Goal: Task Accomplishment & Management: Manage account settings

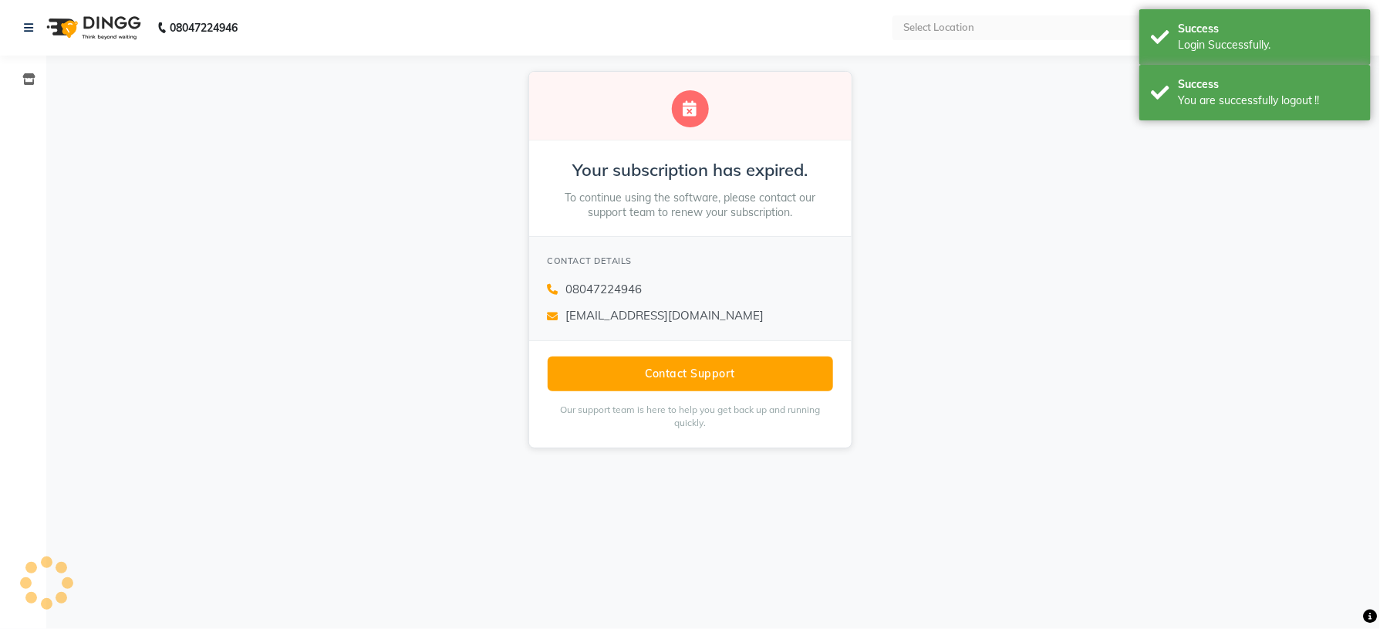
select select "en"
click at [28, 79] on icon at bounding box center [28, 79] width 13 height 12
select select
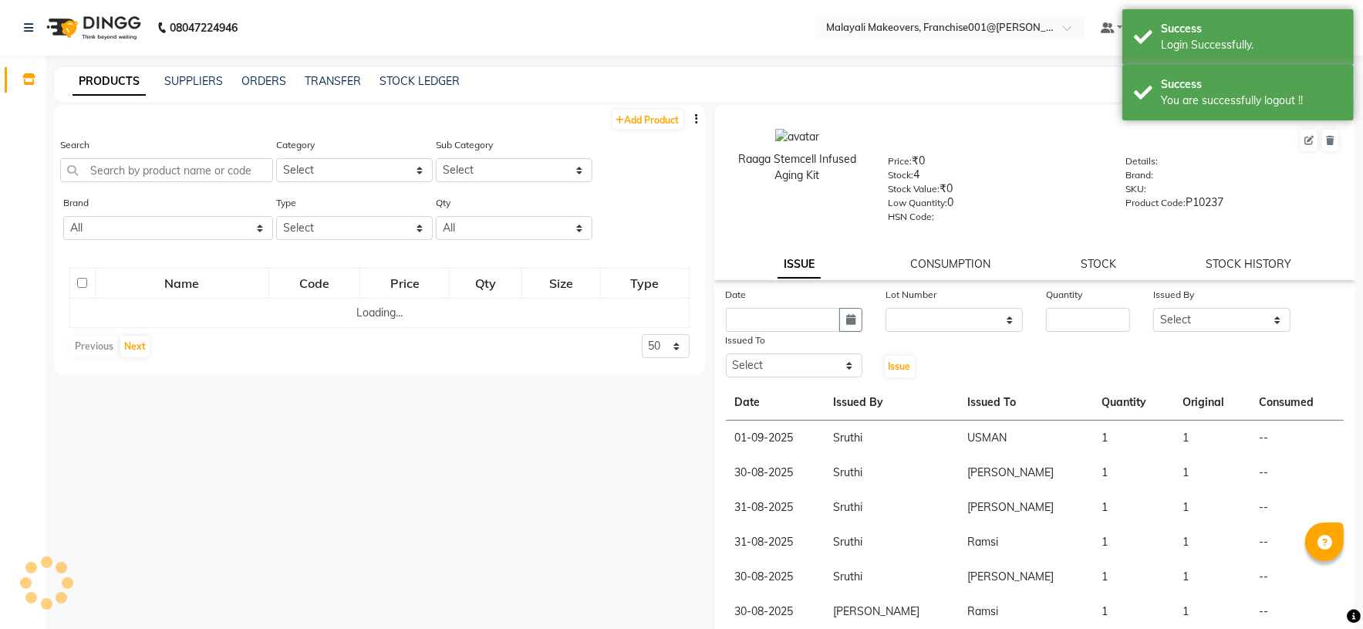
click at [194, 181] on div "Search" at bounding box center [166, 166] width 213 height 58
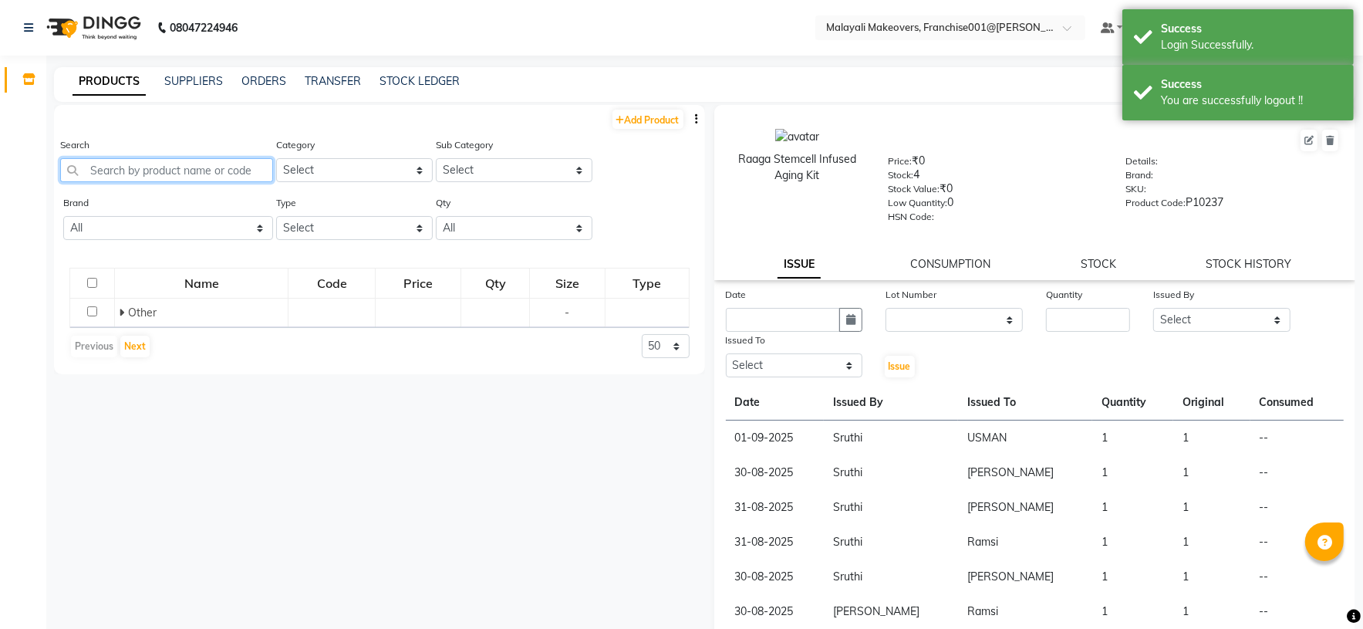
click at [187, 170] on input "text" at bounding box center [166, 170] width 213 height 24
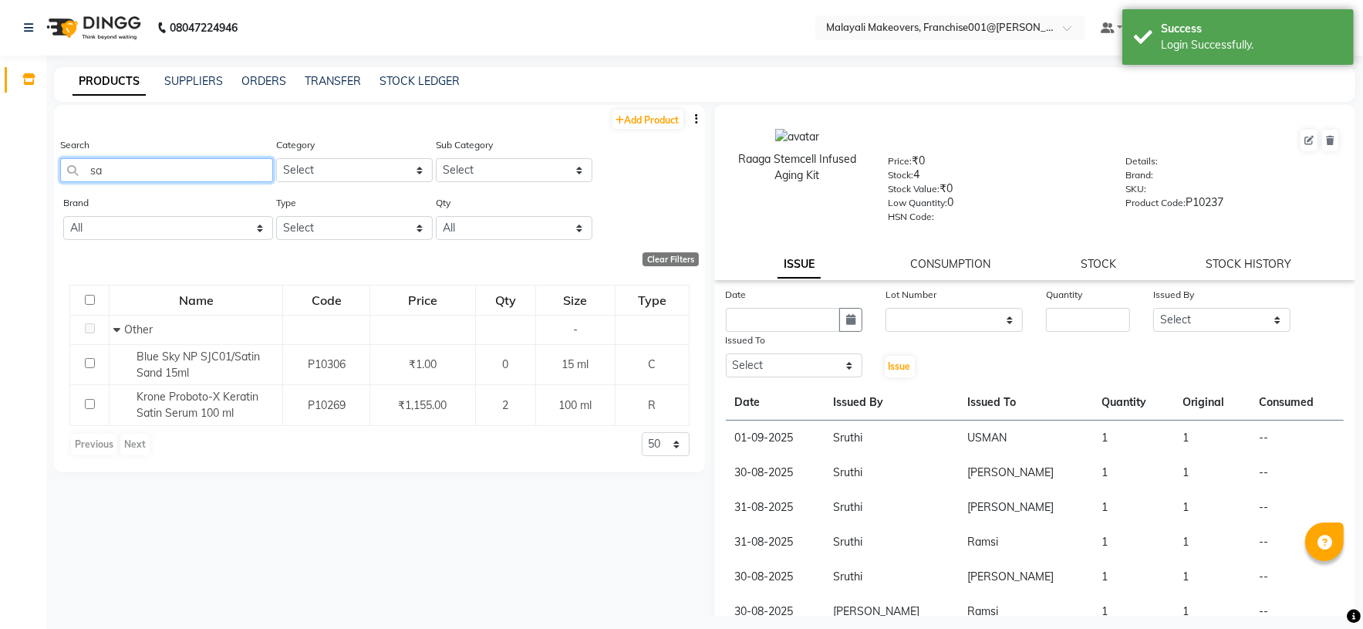
type input "s"
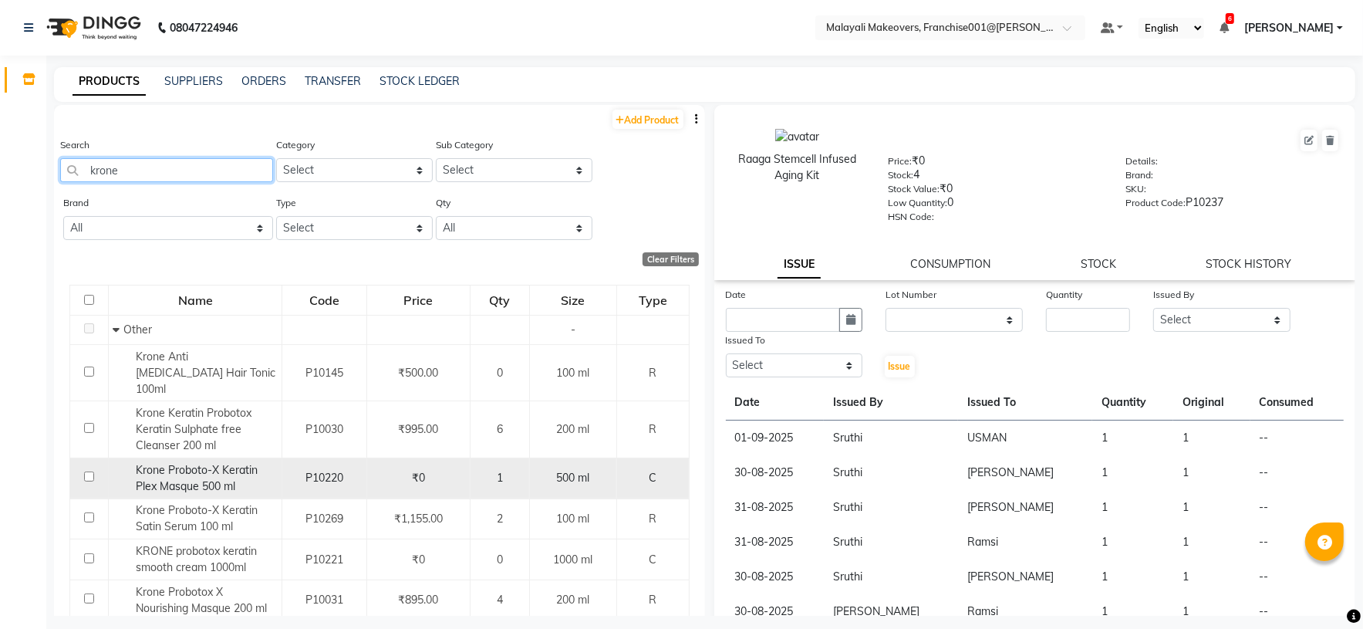
type input "krone"
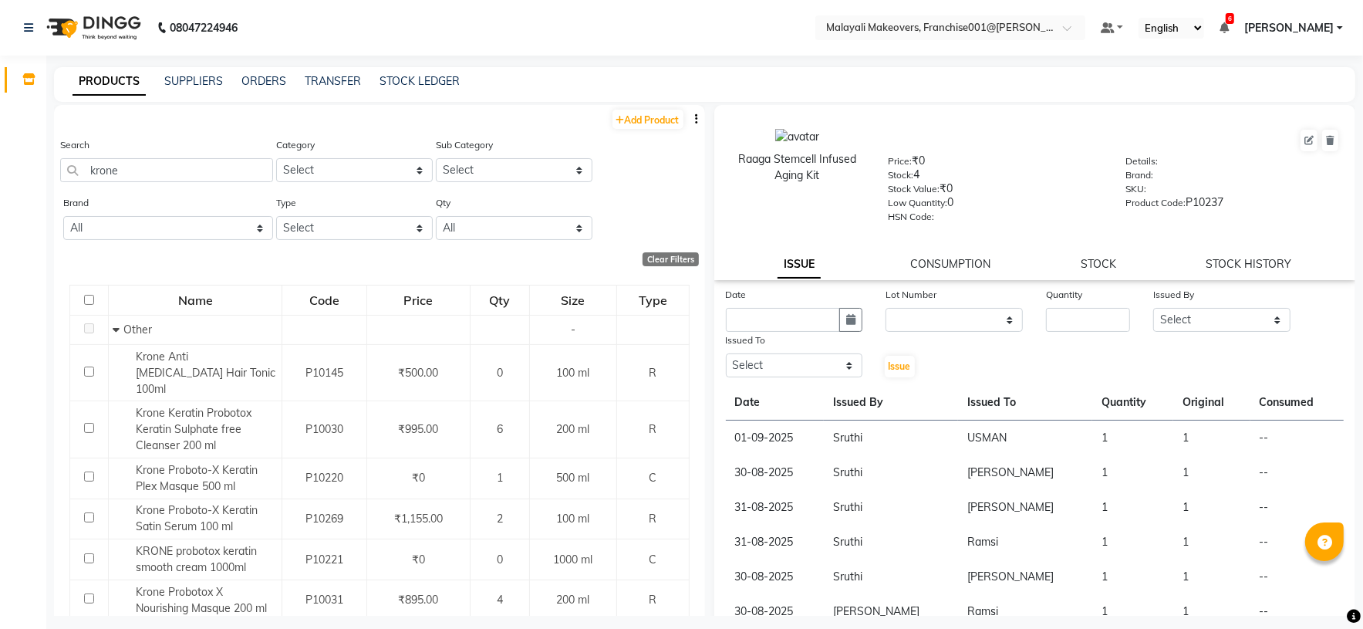
click at [1301, 21] on span "AKSHAY S" at bounding box center [1288, 28] width 89 height 16
click at [1284, 103] on link "Sign out" at bounding box center [1263, 106] width 141 height 24
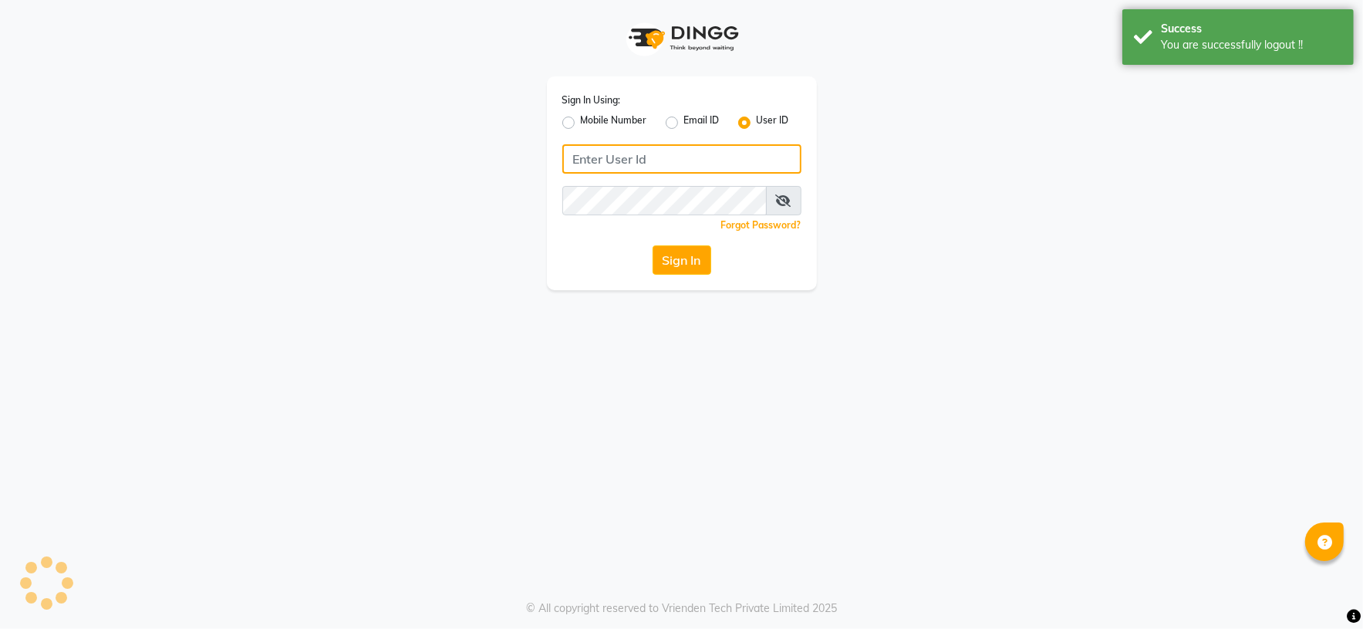
type input "9249091995"
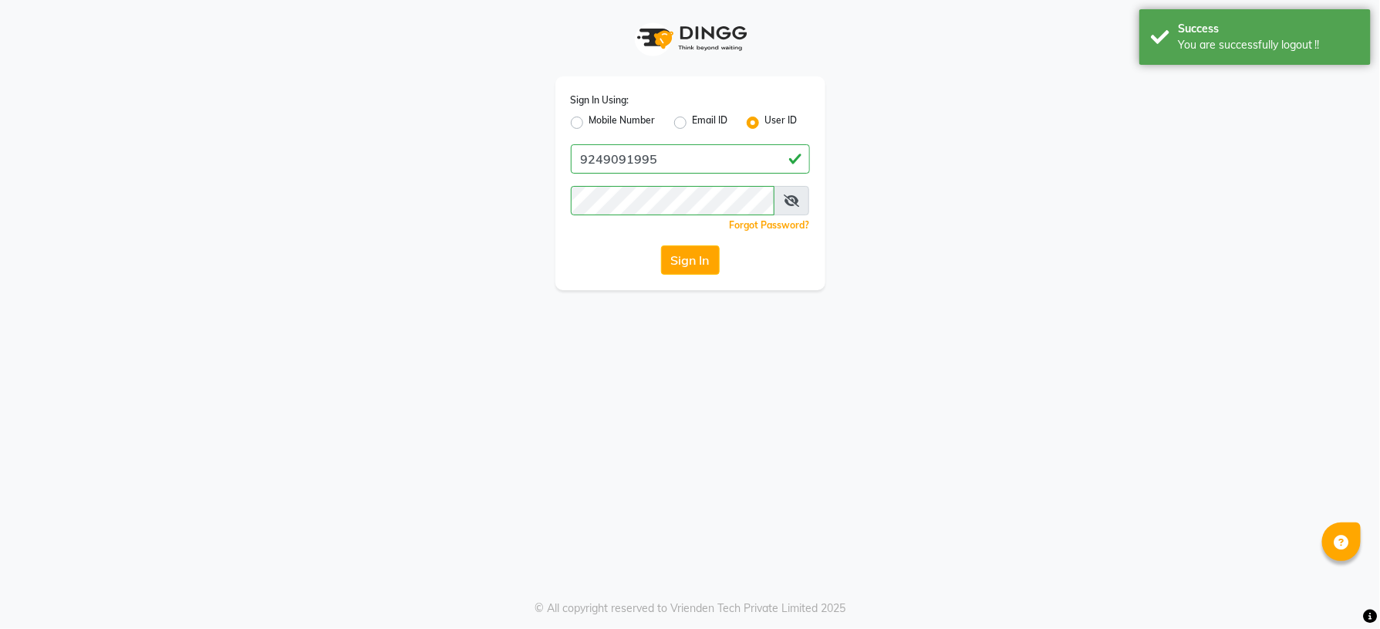
click at [582, 130] on div "Mobile Number" at bounding box center [613, 122] width 85 height 19
click at [589, 123] on label "Mobile Number" at bounding box center [622, 122] width 66 height 19
click at [589, 123] on input "Mobile Number" at bounding box center [594, 118] width 10 height 10
radio input "true"
radio input "false"
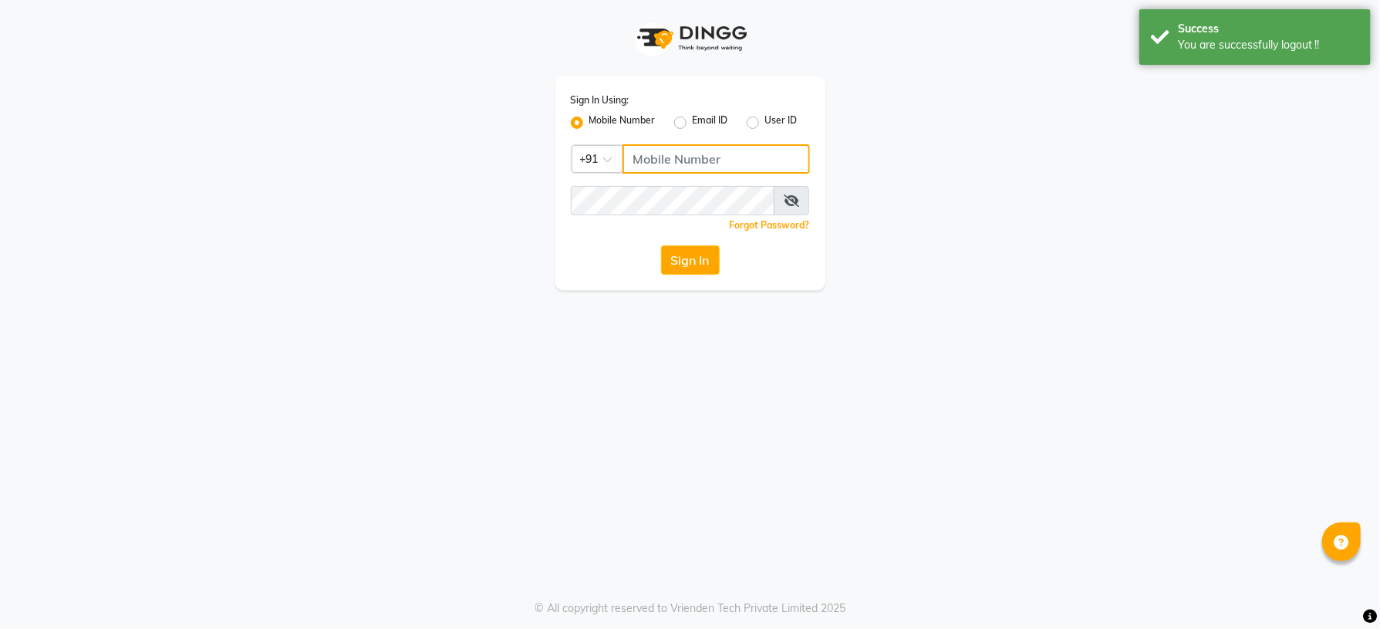
click at [683, 158] on input "Username" at bounding box center [716, 158] width 187 height 29
click at [707, 265] on button "Sign In" at bounding box center [690, 259] width 59 height 29
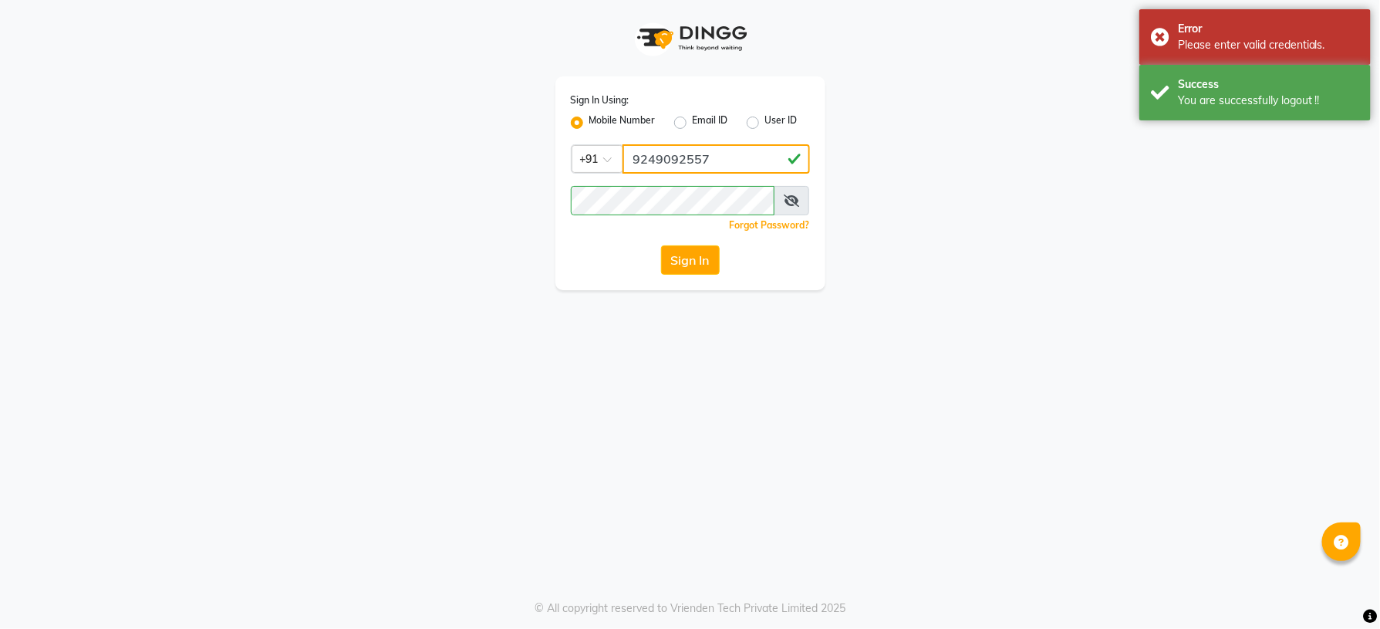
click at [731, 148] on input "9249092557" at bounding box center [716, 158] width 187 height 29
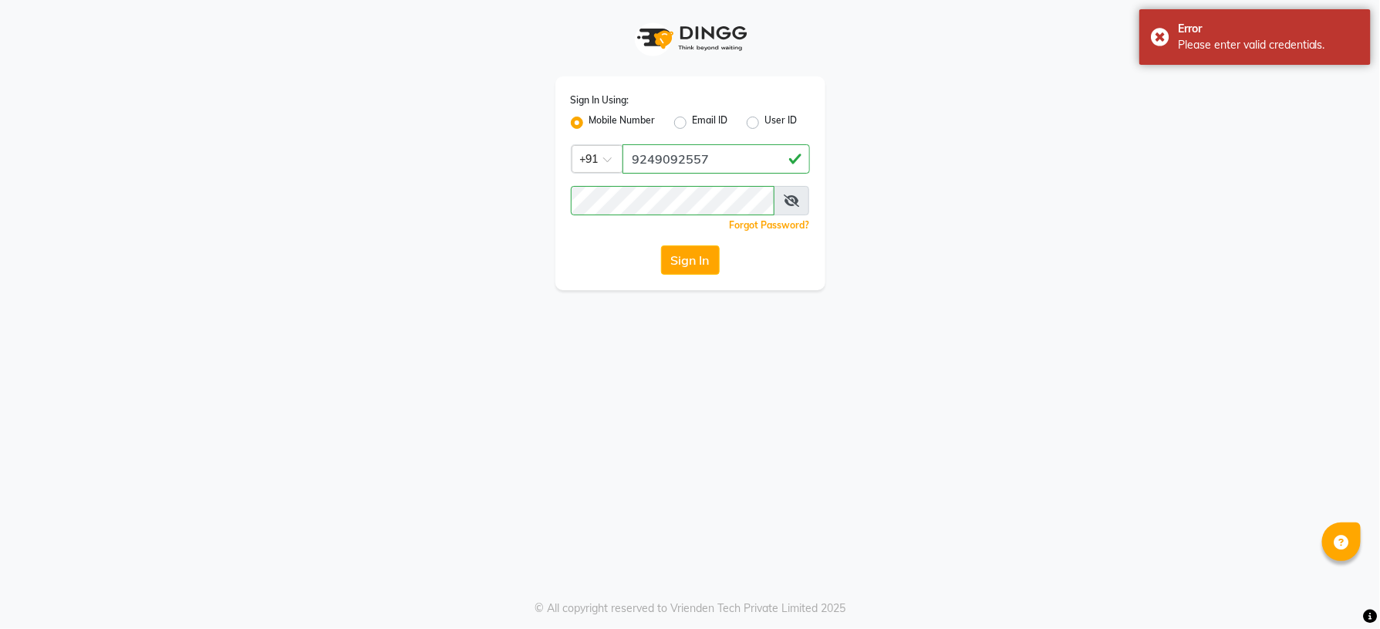
click at [688, 258] on button "Sign In" at bounding box center [690, 259] width 59 height 29
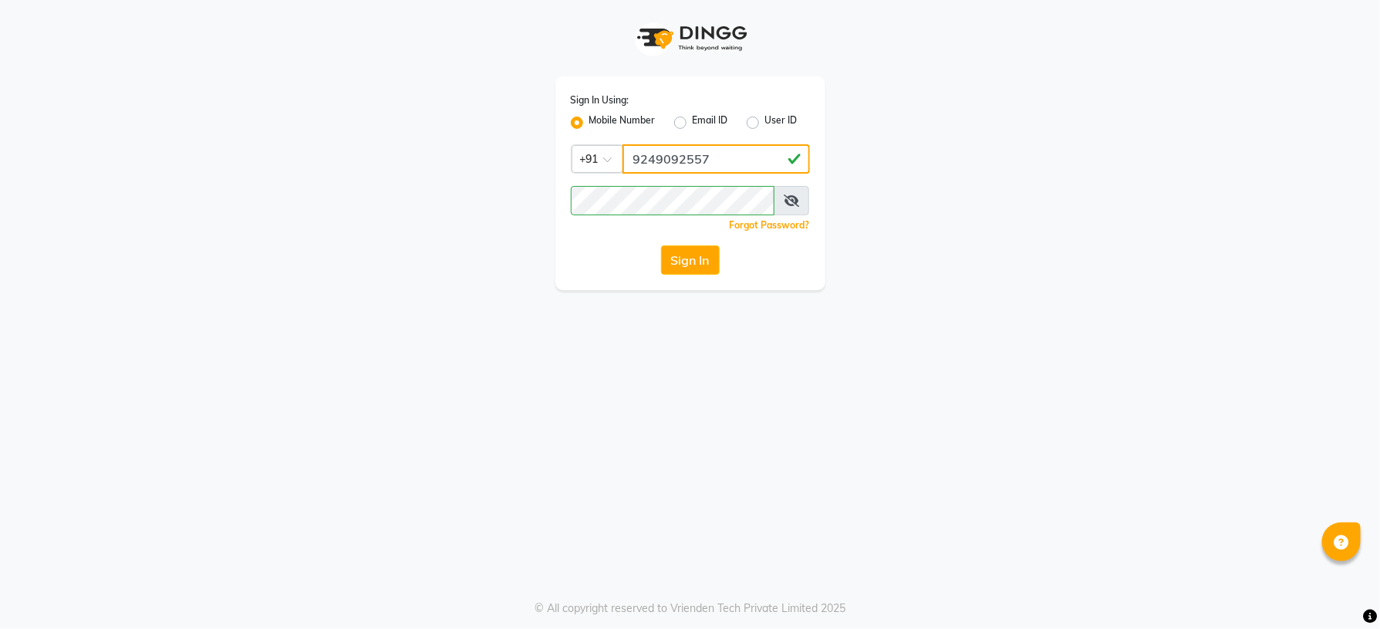
click at [730, 167] on input "9249092557" at bounding box center [716, 158] width 187 height 29
type input "9"
click at [675, 150] on input "Username" at bounding box center [716, 158] width 187 height 29
type input "8921516575"
click at [680, 253] on button "Sign In" at bounding box center [690, 259] width 59 height 29
